Goal: Check status: Check status

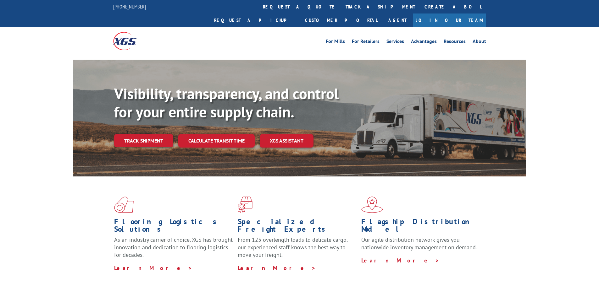
click at [136, 139] on div "Visibility, transparency, and control for your entire supply chain. Track shipm…" at bounding box center [320, 129] width 412 height 88
click at [138, 134] on div "Visibility, transparency, and control for your entire supply chain. Track shipm…" at bounding box center [320, 129] width 412 height 88
click at [138, 134] on link "Track shipment" at bounding box center [143, 140] width 59 height 13
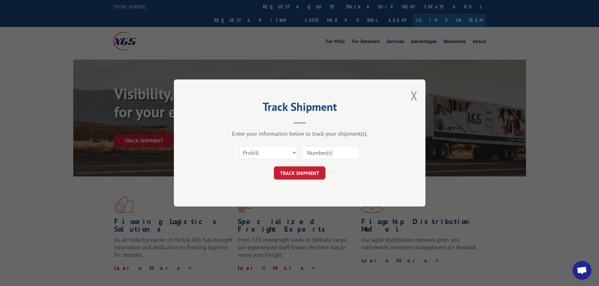
click at [333, 156] on input at bounding box center [331, 152] width 58 height 13
paste input "17612539"
type input "17612539"
click at [293, 165] on form "Select category... Probill BOL PO 17612539 TRACK SHIPMENT" at bounding box center [299, 160] width 189 height 37
click at [290, 170] on button "TRACK SHIPMENT" at bounding box center [300, 173] width 52 height 13
